Goal: Transaction & Acquisition: Purchase product/service

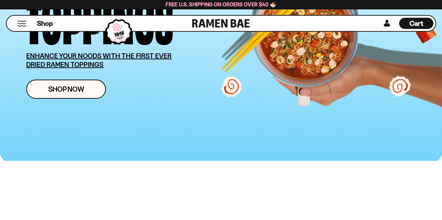
scroll to position [140, 0]
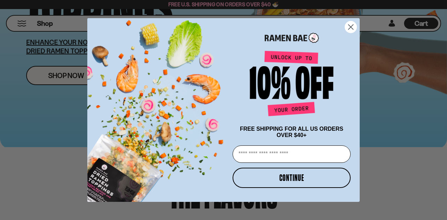
click at [350, 23] on circle "Close dialog" at bounding box center [351, 27] width 12 height 12
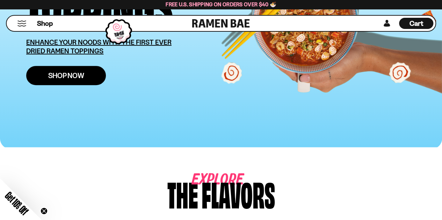
click at [73, 73] on span "Shop Now" at bounding box center [66, 75] width 36 height 7
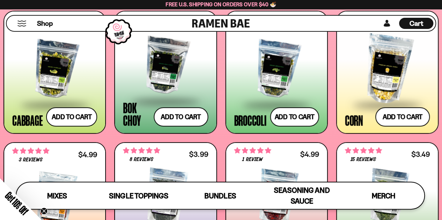
scroll to position [978, 0]
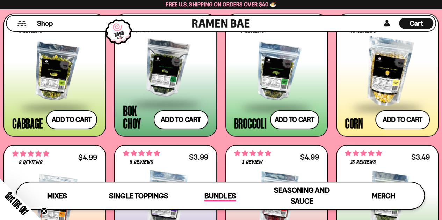
click at [213, 200] on span "Bundles" at bounding box center [219, 197] width 31 height 10
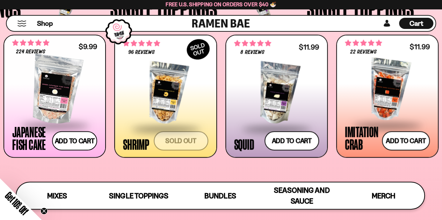
scroll to position [585, 0]
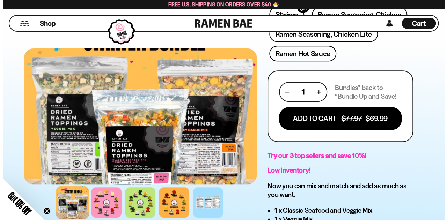
scroll to position [314, 0]
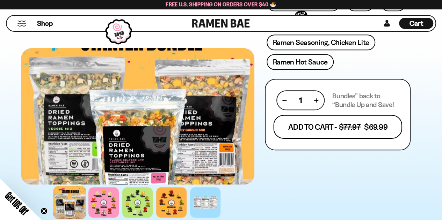
click at [353, 127] on button "Add To Cart - $77.97 $69.99" at bounding box center [337, 127] width 129 height 24
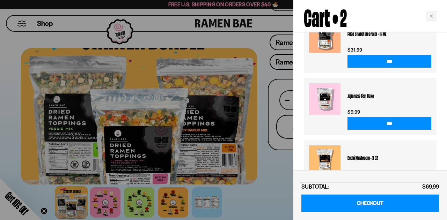
scroll to position [268, 0]
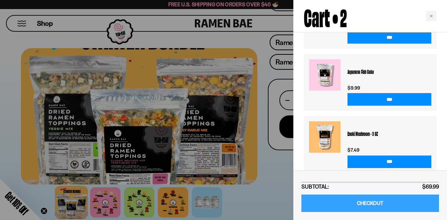
click at [373, 199] on link "CHECKOUT" at bounding box center [370, 204] width 138 height 18
